Goal: Information Seeking & Learning: Learn about a topic

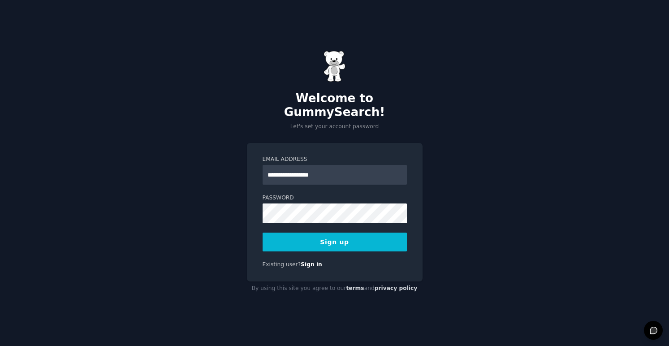
type input "**********"
click at [310, 233] on button "Sign up" at bounding box center [335, 242] width 144 height 19
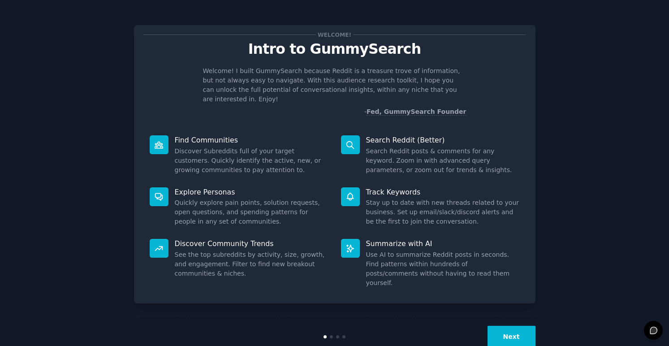
scroll to position [4, 0]
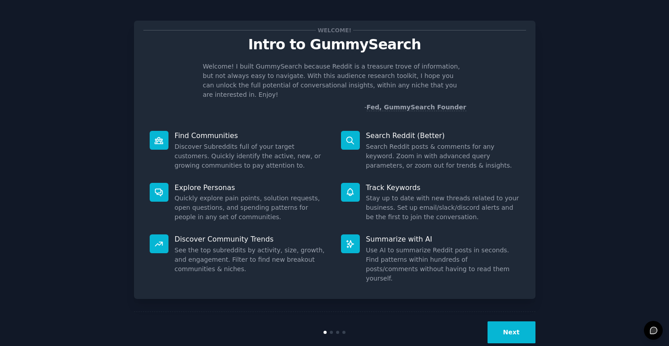
click at [508, 321] on button "Next" at bounding box center [512, 332] width 48 height 22
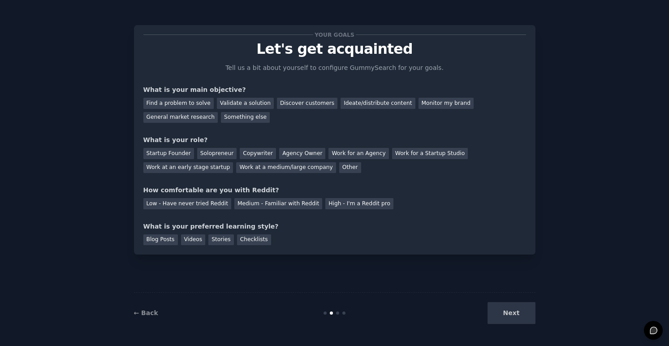
click at [508, 314] on div "Next" at bounding box center [469, 313] width 134 height 22
click at [511, 311] on div "Next" at bounding box center [469, 313] width 134 height 22
click at [205, 241] on div "Blog Posts Videos Stories Checklists" at bounding box center [334, 238] width 383 height 14
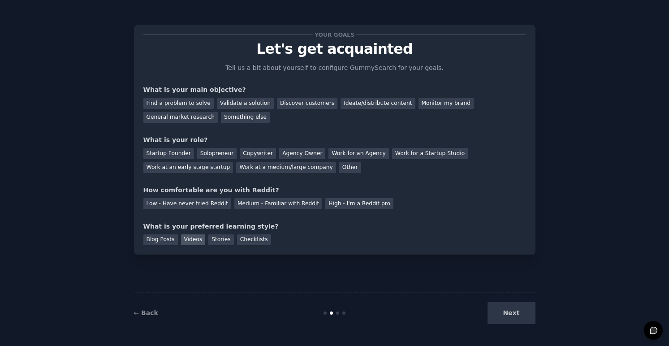
click at [194, 240] on div "Videos" at bounding box center [193, 239] width 25 height 11
click at [160, 241] on div "Blog Posts" at bounding box center [160, 239] width 35 height 11
click at [200, 243] on div "Videos" at bounding box center [193, 239] width 25 height 11
click at [512, 313] on div "Next" at bounding box center [469, 313] width 134 height 22
click at [177, 104] on div "Find a problem to solve" at bounding box center [178, 103] width 70 height 11
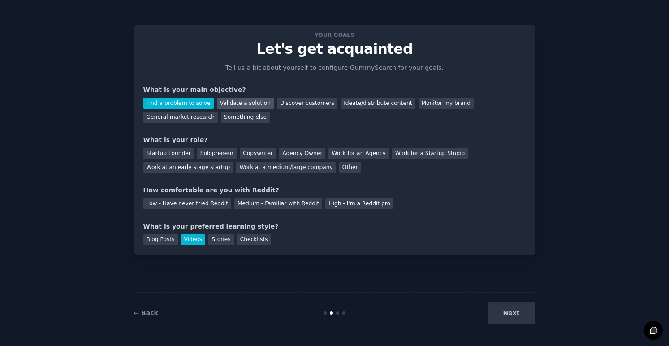
click at [251, 105] on div "Validate a solution" at bounding box center [245, 103] width 57 height 11
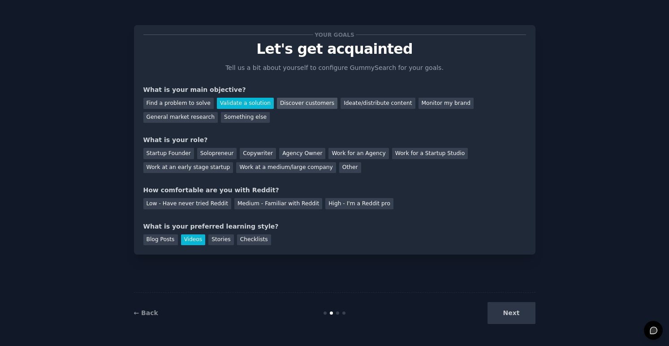
click at [300, 104] on div "Discover customers" at bounding box center [307, 103] width 61 height 11
click at [186, 115] on div "General market research" at bounding box center [180, 117] width 75 height 11
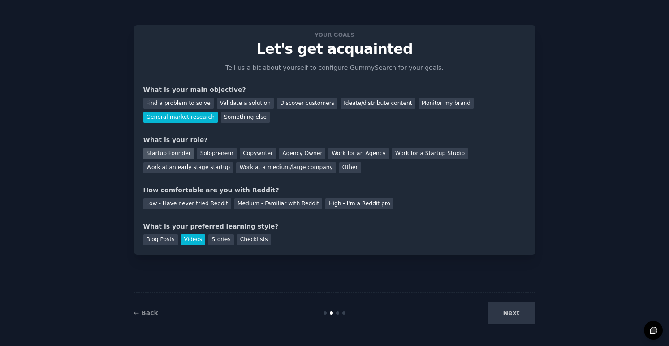
click at [184, 152] on div "Startup Founder" at bounding box center [168, 153] width 51 height 11
click at [257, 206] on div "Medium - Familiar with Reddit" at bounding box center [278, 203] width 88 height 11
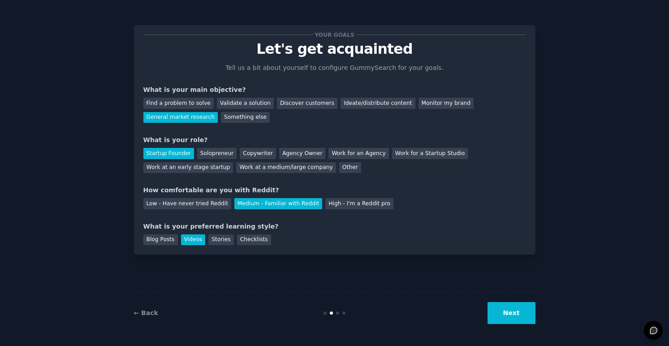
click at [505, 322] on button "Next" at bounding box center [512, 313] width 48 height 22
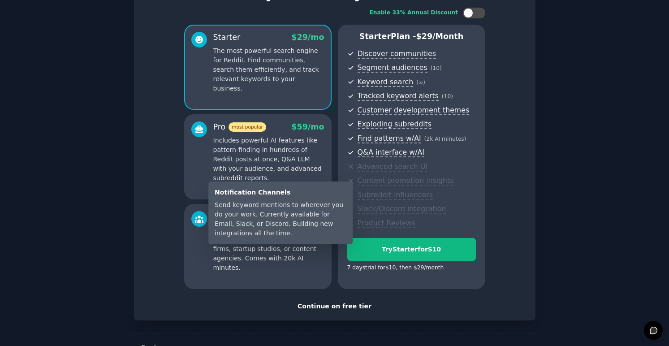
scroll to position [84, 0]
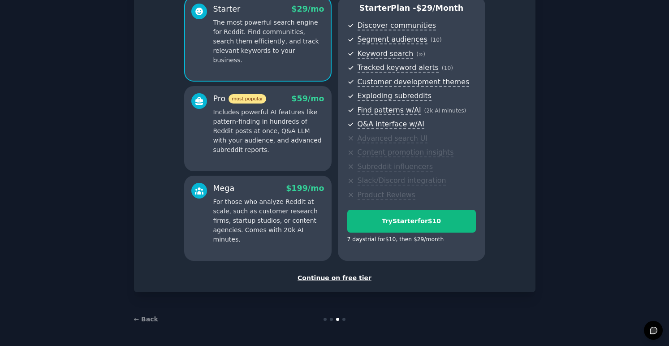
click at [326, 279] on div "Continue on free tier" at bounding box center [334, 277] width 383 height 9
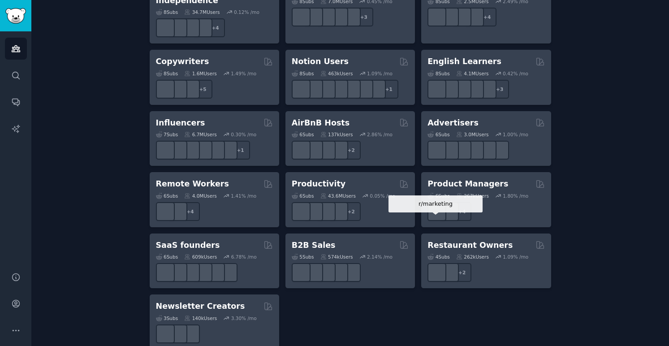
scroll to position [684, 0]
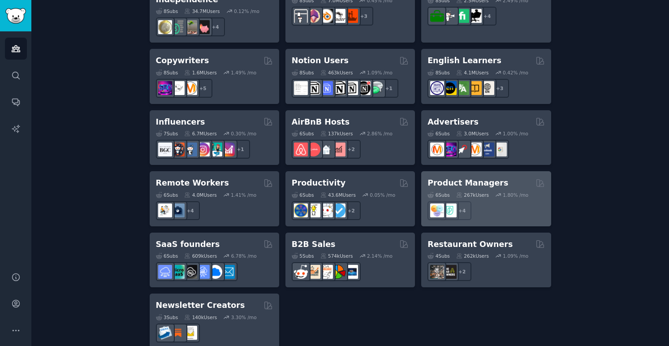
click at [458, 177] on h2 "Product Managers" at bounding box center [468, 182] width 81 height 11
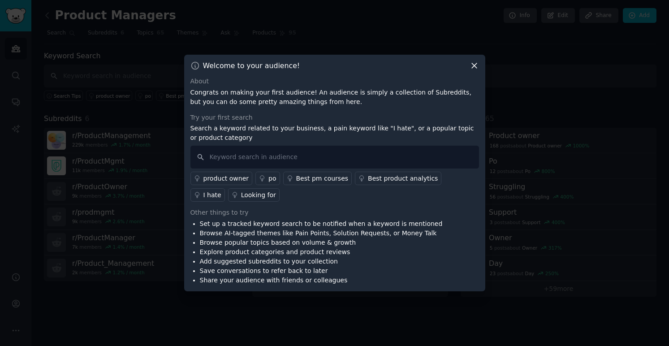
click at [299, 307] on div at bounding box center [334, 173] width 669 height 346
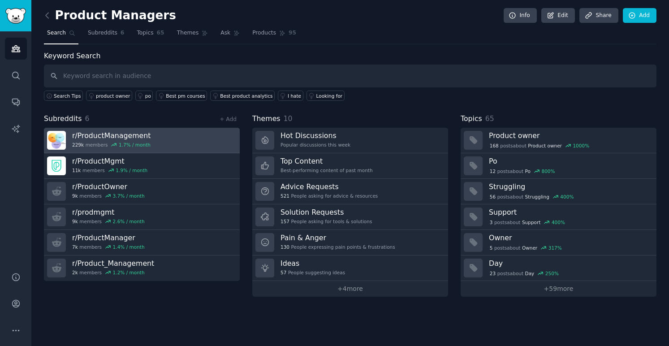
click at [76, 139] on h3 "r/ ProductManagement" at bounding box center [111, 135] width 78 height 9
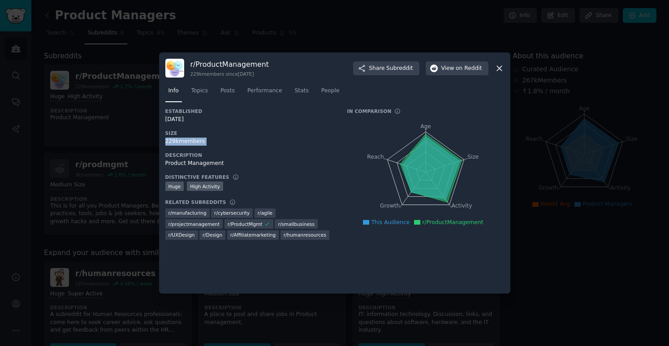
drag, startPoint x: 164, startPoint y: 140, endPoint x: 267, endPoint y: 149, distance: 103.4
click at [267, 149] on div "r/ ProductManagement 229k members since [DATE] Share Subreddit View on Reddit I…" at bounding box center [334, 172] width 351 height 241
click at [499, 68] on icon at bounding box center [499, 68] width 5 height 5
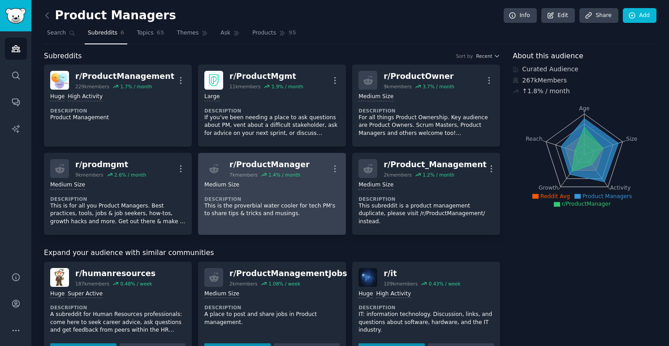
scroll to position [0, 0]
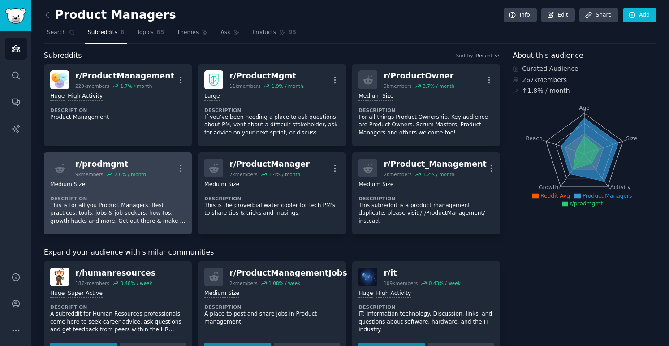
click at [111, 220] on p "This is for all you Product Managers. Best practices, tools, jobs & job seekers…" at bounding box center [117, 214] width 135 height 24
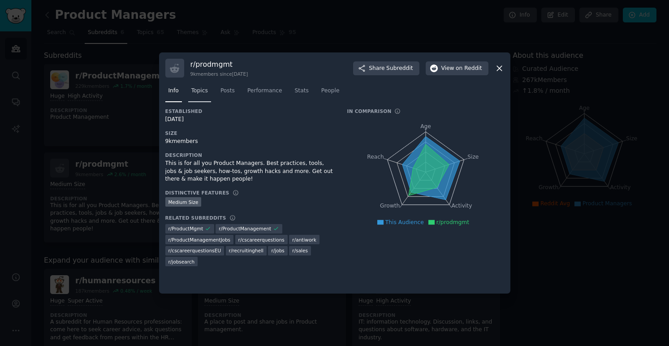
click at [205, 89] on span "Topics" at bounding box center [199, 91] width 17 height 8
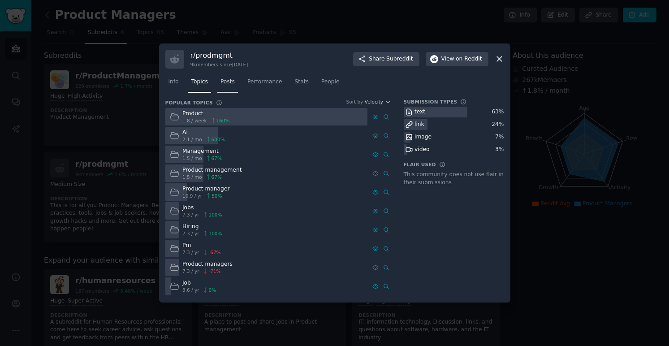
click at [224, 91] on link "Posts" at bounding box center [227, 84] width 21 height 18
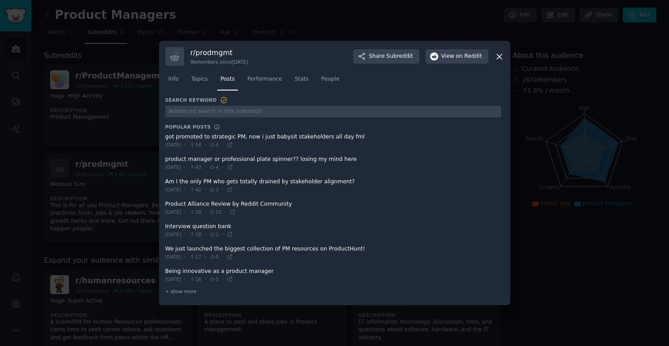
click at [211, 139] on span at bounding box center [333, 141] width 336 height 22
click at [215, 159] on span at bounding box center [333, 163] width 336 height 22
click at [231, 181] on span at bounding box center [333, 186] width 336 height 22
click at [53, 52] on div at bounding box center [334, 173] width 669 height 346
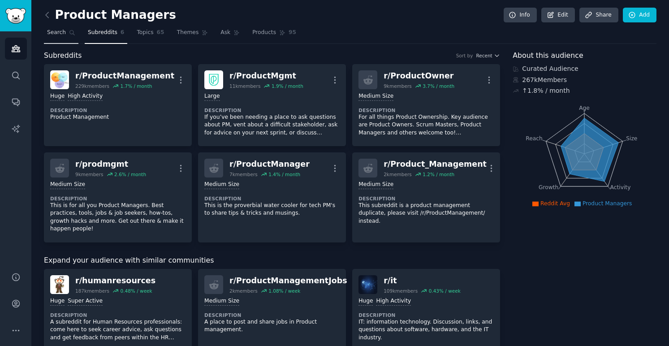
click at [58, 37] on link "Search" at bounding box center [61, 35] width 35 height 18
